Goal: Task Accomplishment & Management: Manage account settings

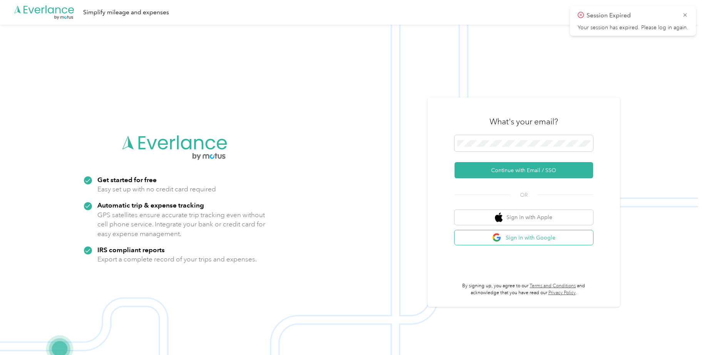
click at [523, 231] on button "Sign in with Google" at bounding box center [523, 237] width 139 height 15
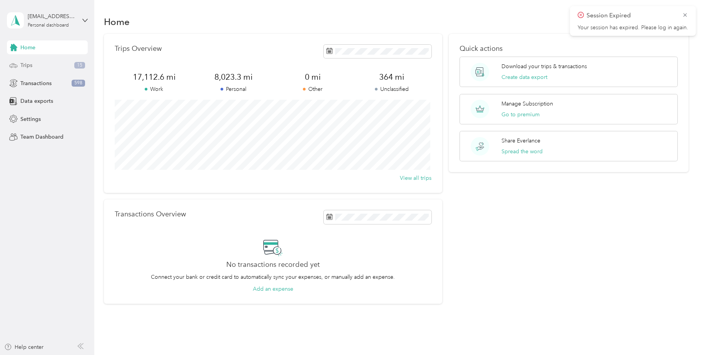
click at [37, 60] on div "Trips 15" at bounding box center [47, 65] width 81 height 14
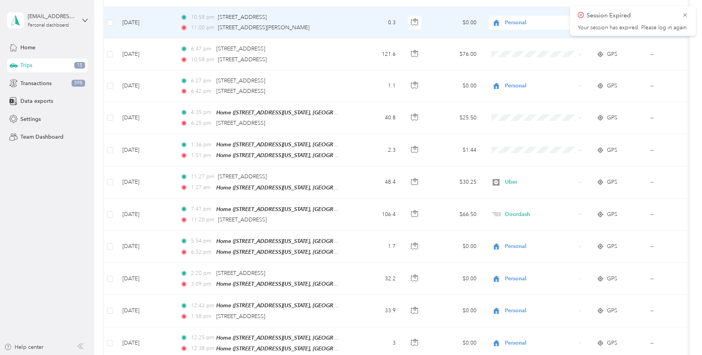
scroll to position [385, 0]
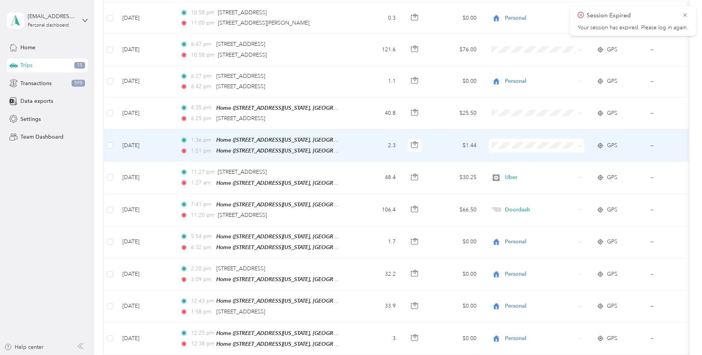
click at [519, 167] on span "Personal" at bounding box center [543, 168] width 71 height 8
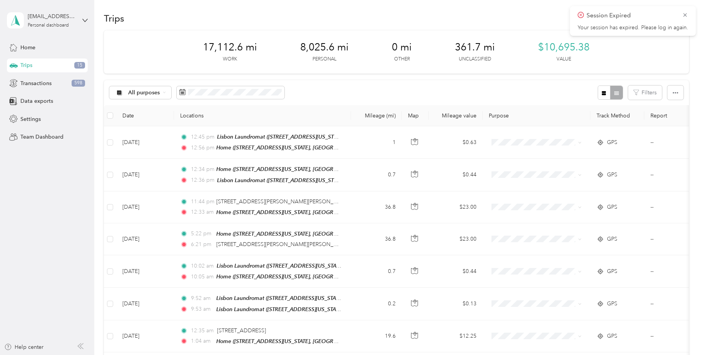
scroll to position [0, 0]
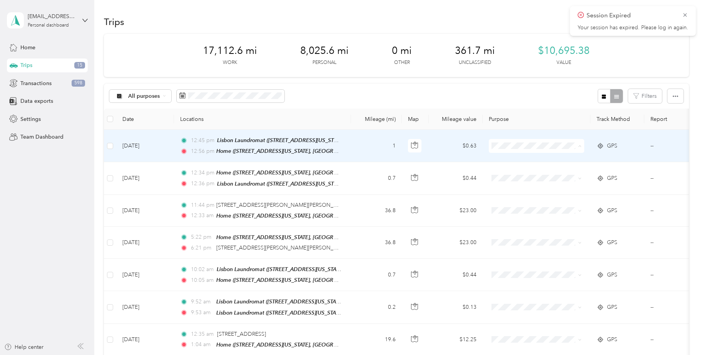
click at [519, 175] on span "Personal" at bounding box center [543, 173] width 71 height 8
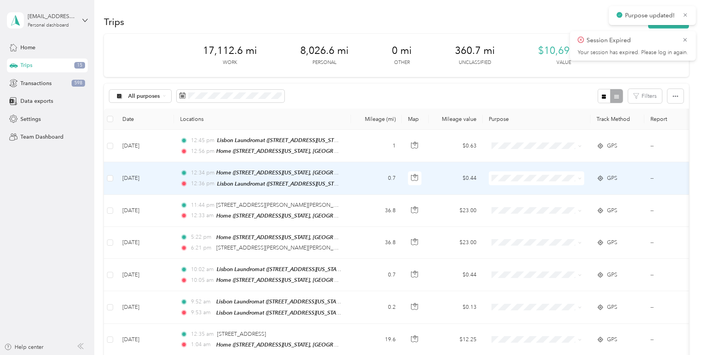
click at [515, 180] on span at bounding box center [536, 178] width 95 height 14
click at [518, 202] on span "Personal" at bounding box center [543, 204] width 71 height 8
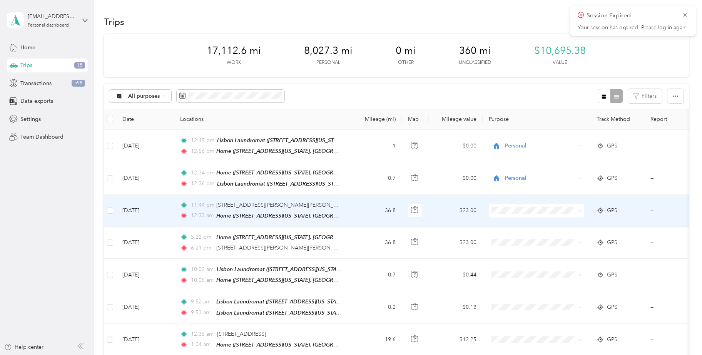
click at [518, 238] on li "Personal" at bounding box center [536, 236] width 95 height 13
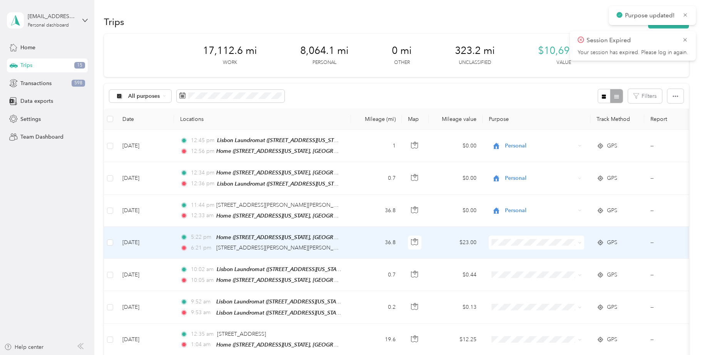
click at [527, 147] on li "Personal" at bounding box center [536, 141] width 95 height 13
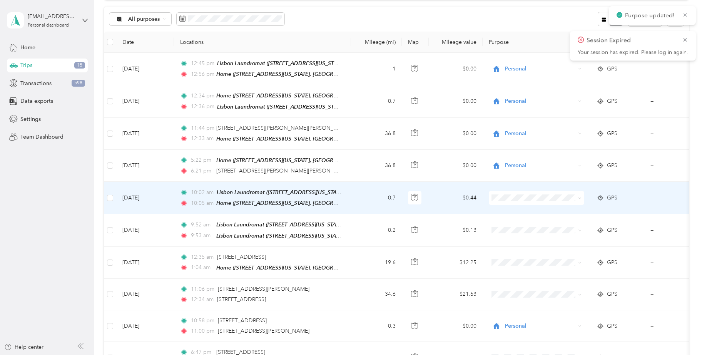
scroll to position [115, 0]
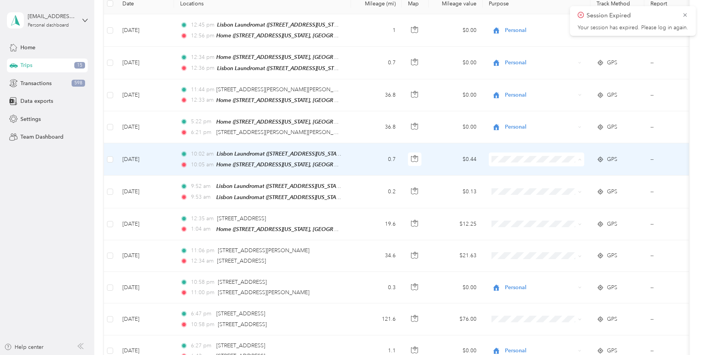
click at [505, 186] on span "Personal" at bounding box center [536, 184] width 85 height 8
click at [505, 186] on li "Personal" at bounding box center [536, 184] width 95 height 13
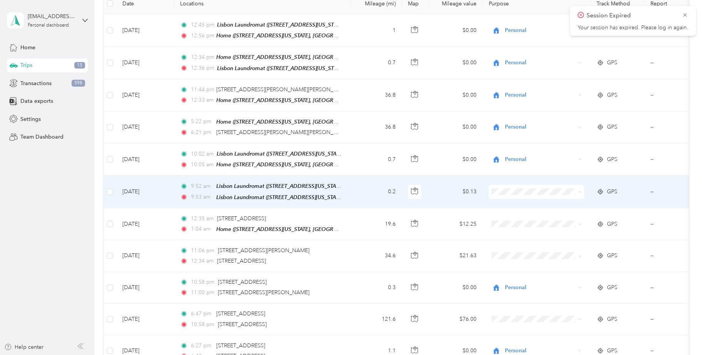
click at [513, 214] on span "Personal" at bounding box center [543, 216] width 71 height 8
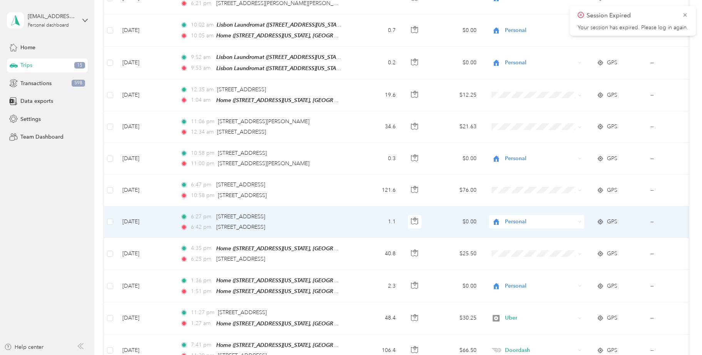
scroll to position [231, 0]
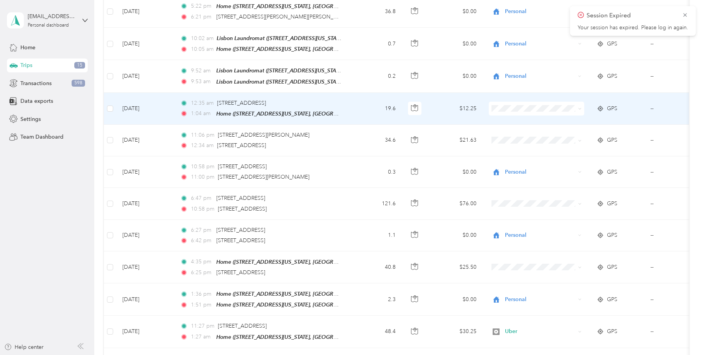
click at [535, 102] on span at bounding box center [536, 109] width 95 height 14
click at [525, 132] on span "Personal" at bounding box center [543, 132] width 71 height 8
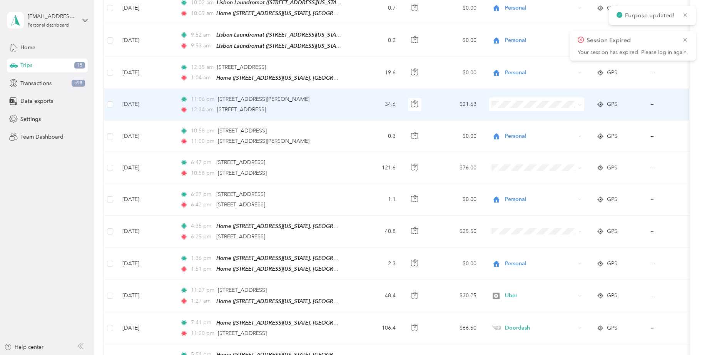
scroll to position [269, 0]
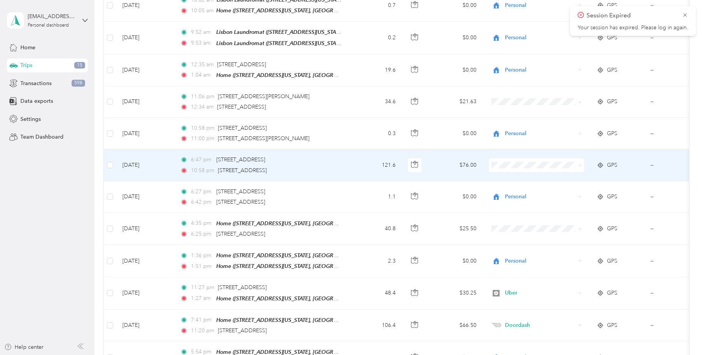
click at [513, 214] on span "Uber" at bounding box center [543, 216] width 71 height 8
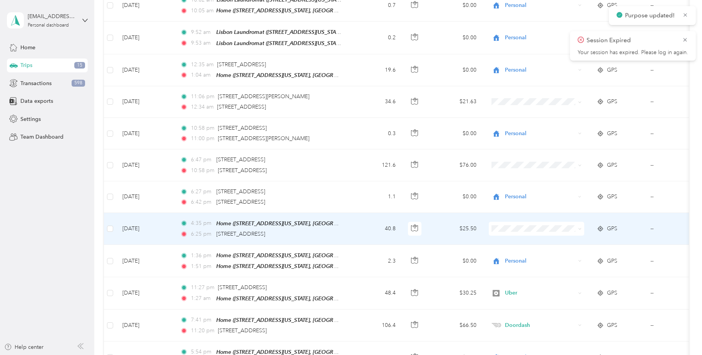
click at [513, 222] on span at bounding box center [536, 229] width 95 height 14
click at [517, 268] on span "Doordash" at bounding box center [543, 265] width 71 height 8
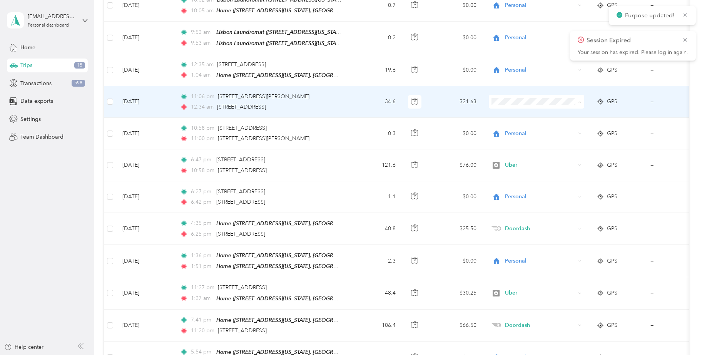
click at [510, 141] on span "Doordash" at bounding box center [543, 139] width 71 height 8
